Goal: Task Accomplishment & Management: Manage account settings

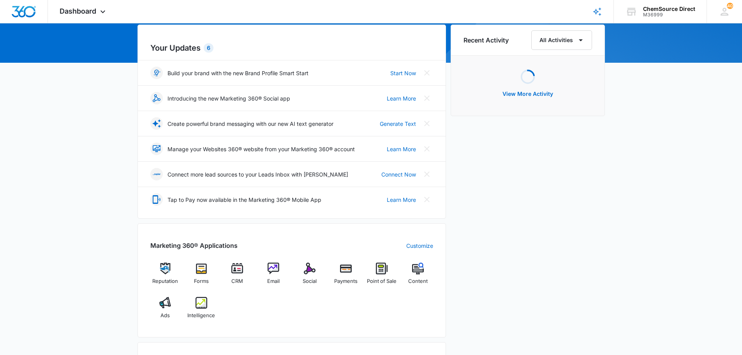
scroll to position [78, 0]
click at [342, 271] on img at bounding box center [346, 268] width 12 height 12
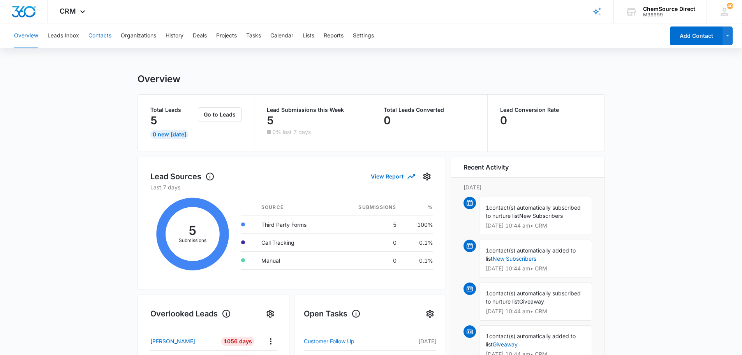
click at [98, 33] on button "Contacts" at bounding box center [99, 35] width 23 height 25
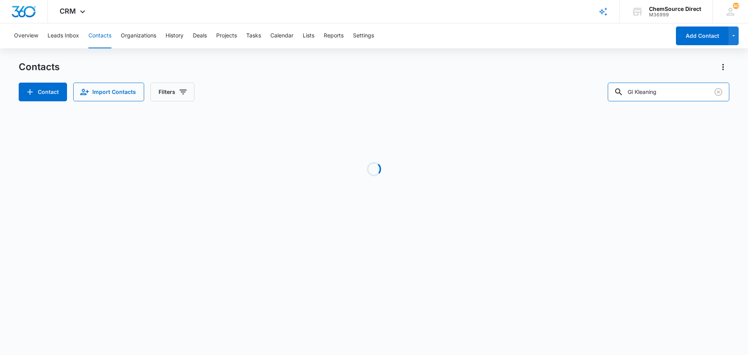
drag, startPoint x: 675, startPoint y: 88, endPoint x: 542, endPoint y: 115, distance: 135.4
click at [542, 115] on div "Contacts Contact Import Contacts Filters GI Kleaning Loading No Results" at bounding box center [374, 149] width 710 height 176
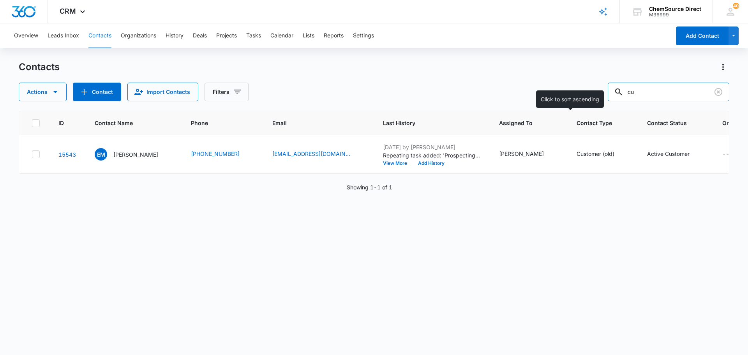
type input "c"
type input "workout anytime"
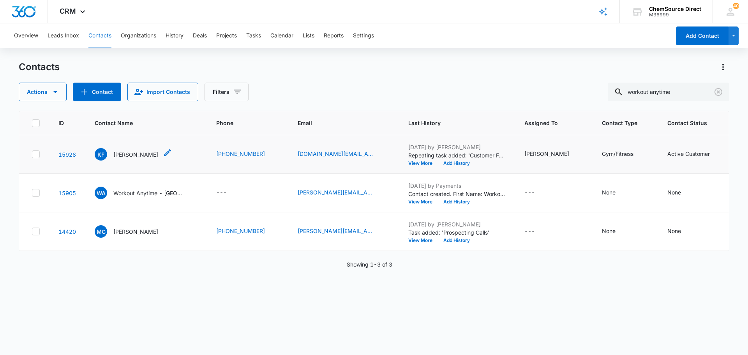
click at [130, 154] on p "[PERSON_NAME]" at bounding box center [135, 154] width 45 height 8
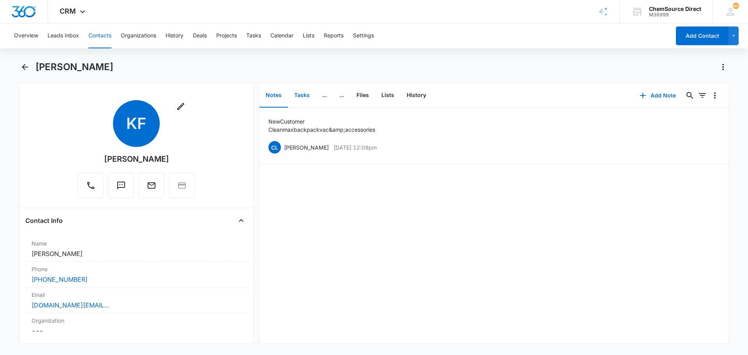
click at [299, 97] on button "Tasks" at bounding box center [302, 95] width 28 height 24
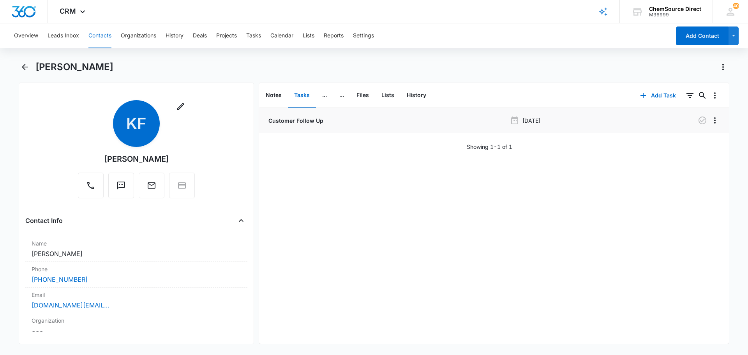
click at [301, 122] on p "Customer Follow Up" at bounding box center [295, 120] width 56 height 8
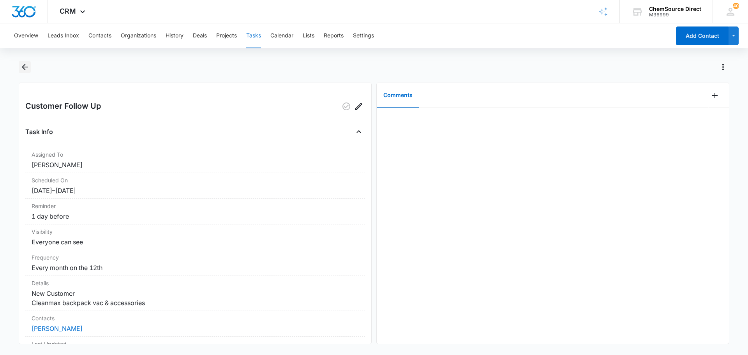
click at [28, 68] on icon "Back" at bounding box center [24, 66] width 9 height 9
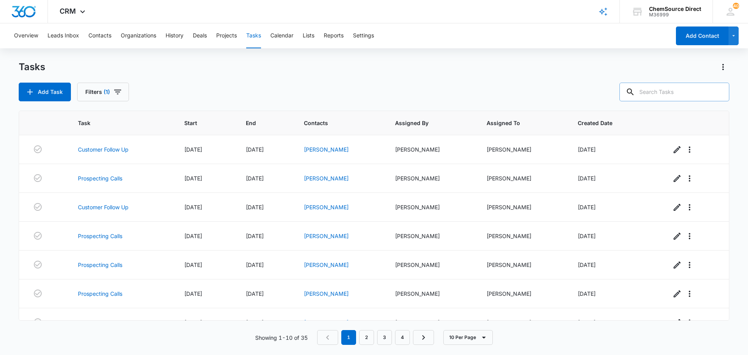
click at [670, 92] on input "text" at bounding box center [674, 92] width 110 height 19
click at [97, 38] on button "Contacts" at bounding box center [99, 35] width 23 height 25
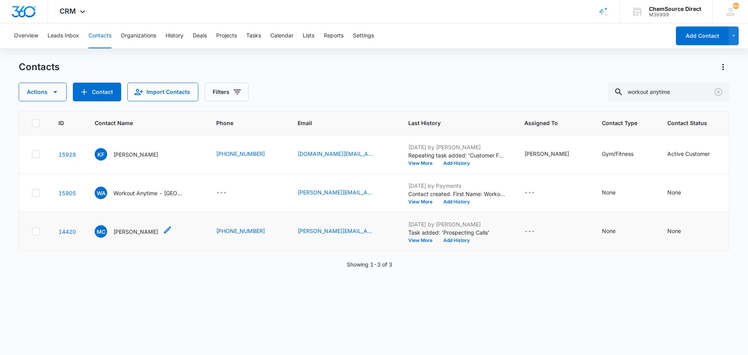
click at [129, 233] on p "[PERSON_NAME]" at bounding box center [135, 231] width 45 height 8
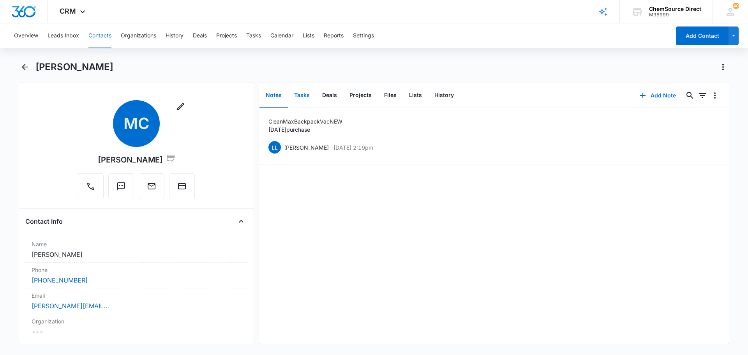
click at [304, 98] on button "Tasks" at bounding box center [302, 95] width 28 height 24
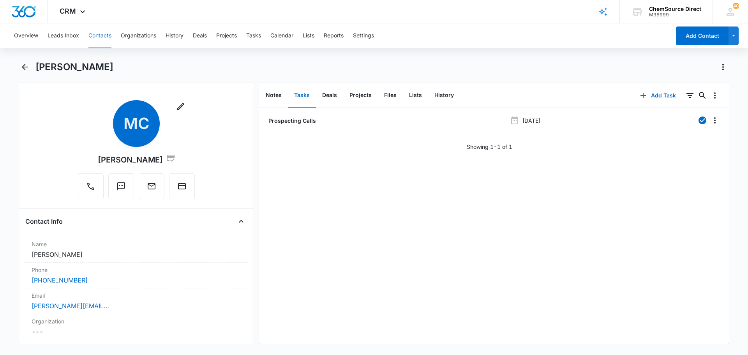
click at [99, 37] on button "Contacts" at bounding box center [99, 35] width 23 height 25
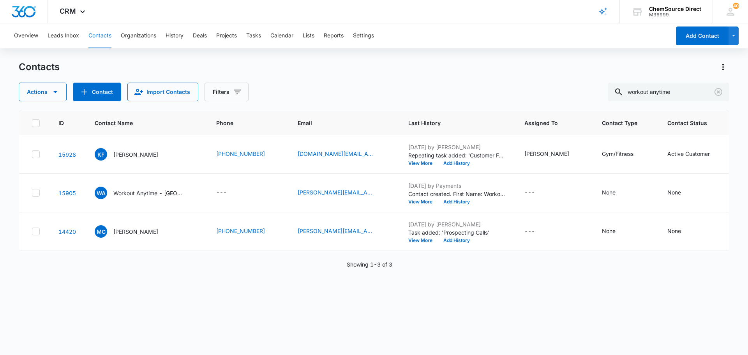
click at [494, 66] on div "Contacts" at bounding box center [374, 67] width 710 height 12
drag, startPoint x: 697, startPoint y: 97, endPoint x: 598, endPoint y: 97, distance: 98.5
click at [598, 97] on div "Actions Contact Import Contacts Filters workout anytime" at bounding box center [374, 92] width 710 height 19
click at [679, 93] on input "text" at bounding box center [674, 92] width 110 height 19
click at [329, 71] on div "Contacts" at bounding box center [374, 67] width 710 height 12
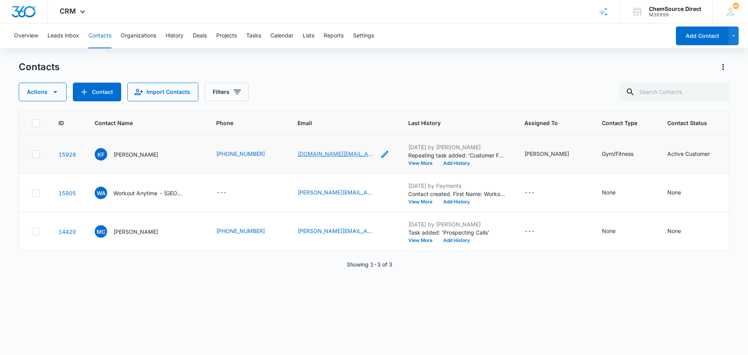
click at [316, 153] on link "[DOMAIN_NAME][EMAIL_ADDRESS][DOMAIN_NAME]" at bounding box center [337, 154] width 78 height 8
click at [344, 153] on link "[DOMAIN_NAME][EMAIL_ADDRESS][DOMAIN_NAME]" at bounding box center [337, 154] width 78 height 8
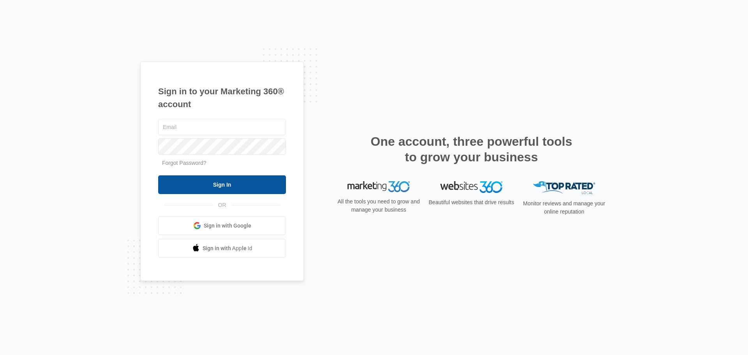
type input "[PERSON_NAME][EMAIL_ADDRESS][DOMAIN_NAME]"
click at [213, 179] on input "Sign In" at bounding box center [222, 184] width 128 height 19
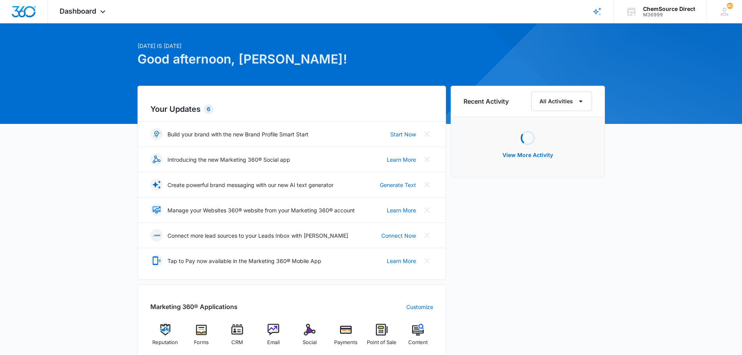
scroll to position [39, 0]
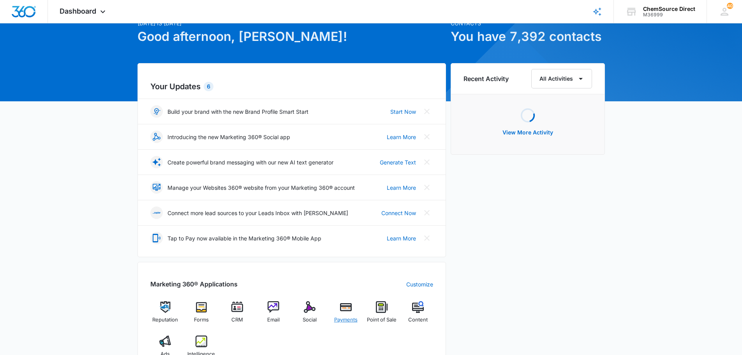
click at [355, 322] on span "Payments" at bounding box center [345, 320] width 23 height 8
